Goal: Task Accomplishment & Management: Manage account settings

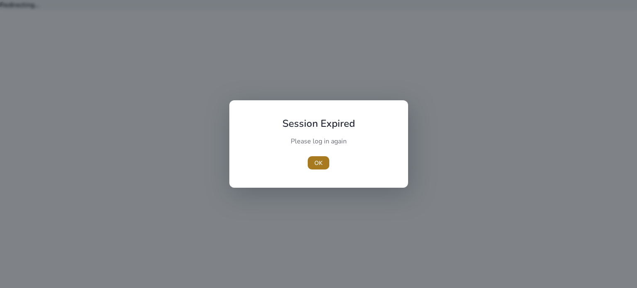
click at [320, 165] on span "OK" at bounding box center [318, 163] width 8 height 9
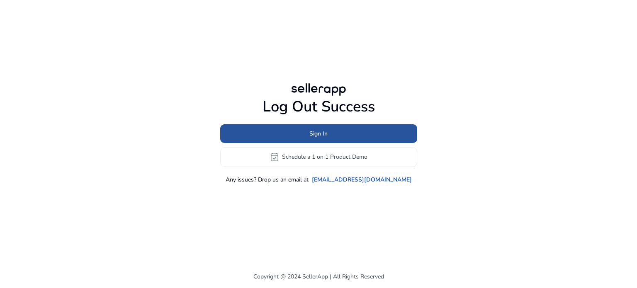
click at [309, 126] on span at bounding box center [318, 134] width 197 height 20
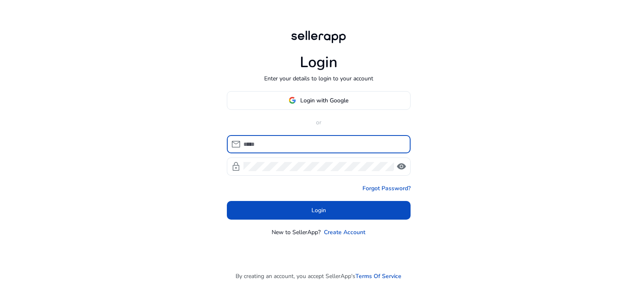
click at [297, 143] on input at bounding box center [323, 144] width 160 height 9
click at [299, 99] on span "Login with Google" at bounding box center [319, 100] width 60 height 9
